Goal: Information Seeking & Learning: Learn about a topic

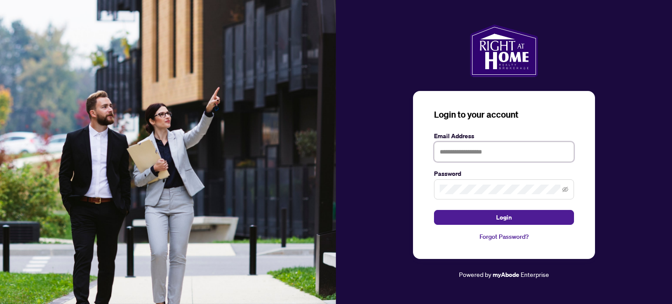
click at [490, 156] on input "text" at bounding box center [504, 152] width 140 height 20
type input "**********"
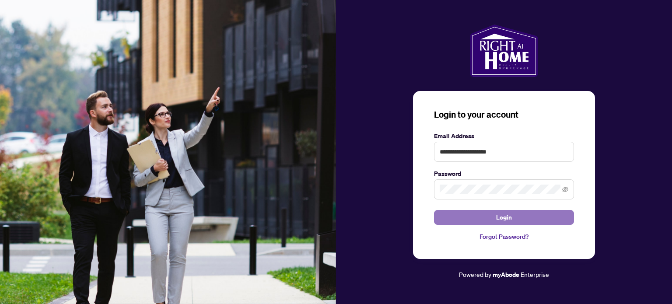
click at [510, 216] on span "Login" at bounding box center [504, 218] width 16 height 14
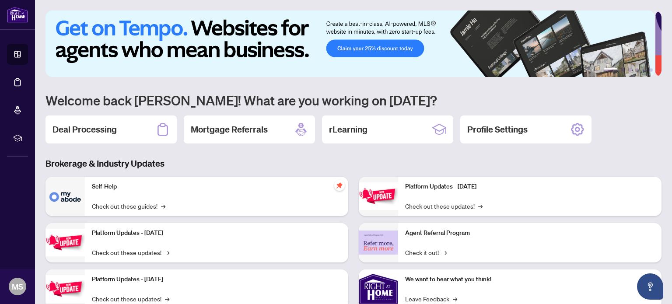
click at [285, 169] on h3 "Brokerage & Industry Updates" at bounding box center [354, 164] width 616 height 12
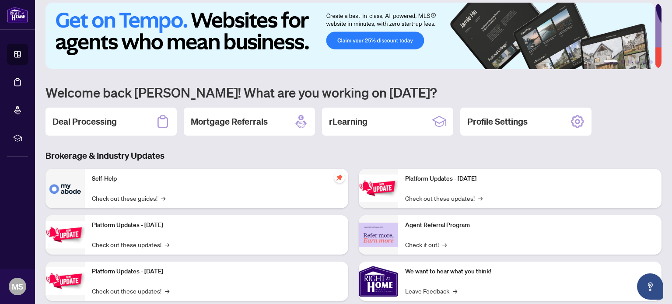
scroll to position [11, 0]
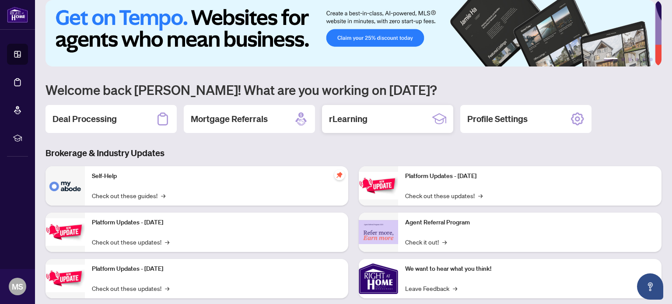
click at [366, 120] on h2 "rLearning" at bounding box center [348, 119] width 39 height 12
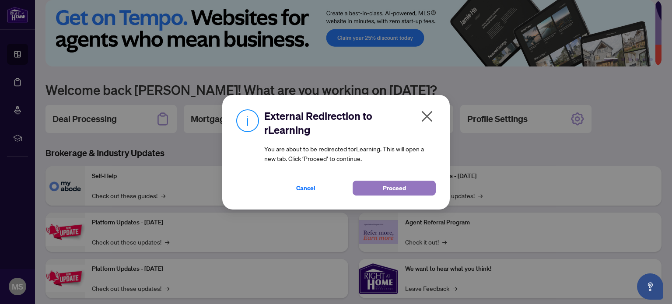
click at [401, 189] on span "Proceed" at bounding box center [394, 188] width 23 height 14
